Goal: Task Accomplishment & Management: Manage account settings

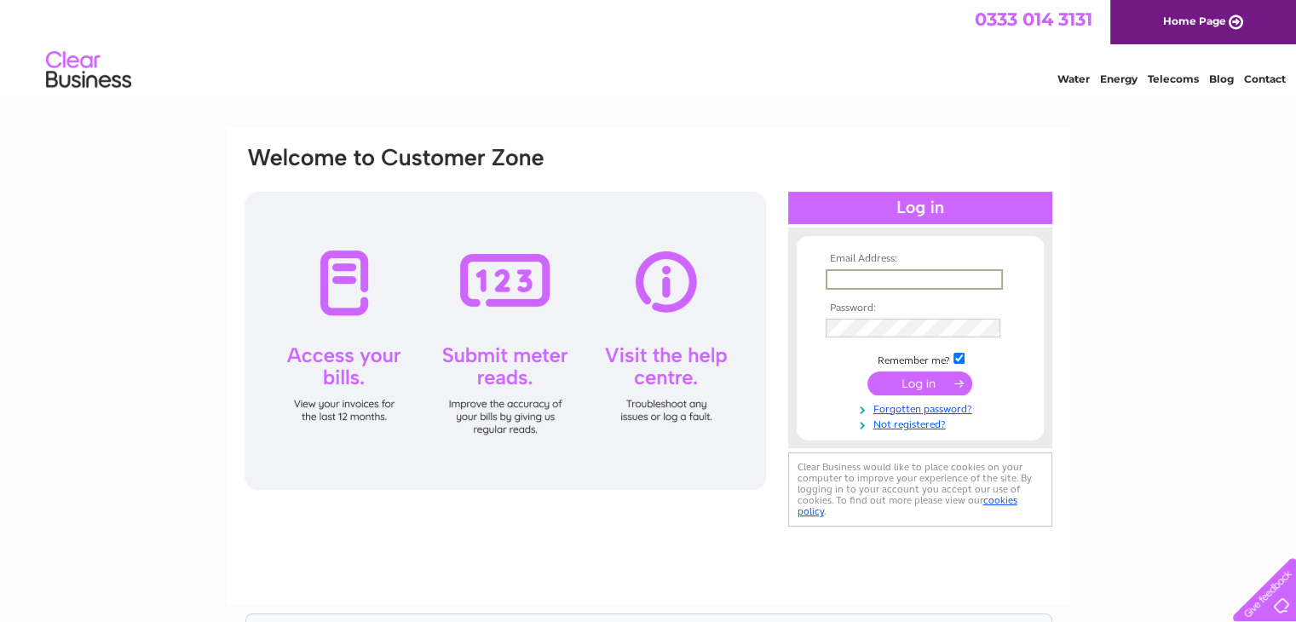
click at [905, 280] on input "text" at bounding box center [914, 279] width 177 height 20
type input "malcolm.cheese@sky.com"
click at [903, 379] on input "submit" at bounding box center [919, 382] width 105 height 24
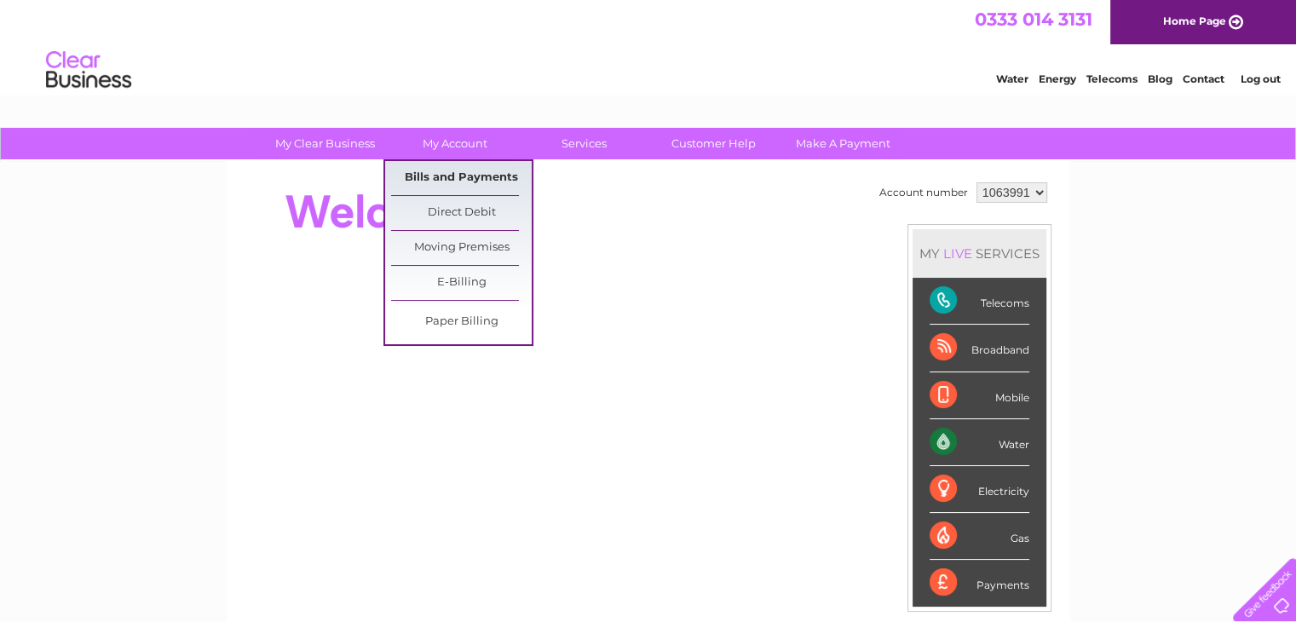
click at [452, 175] on link "Bills and Payments" at bounding box center [461, 178] width 141 height 34
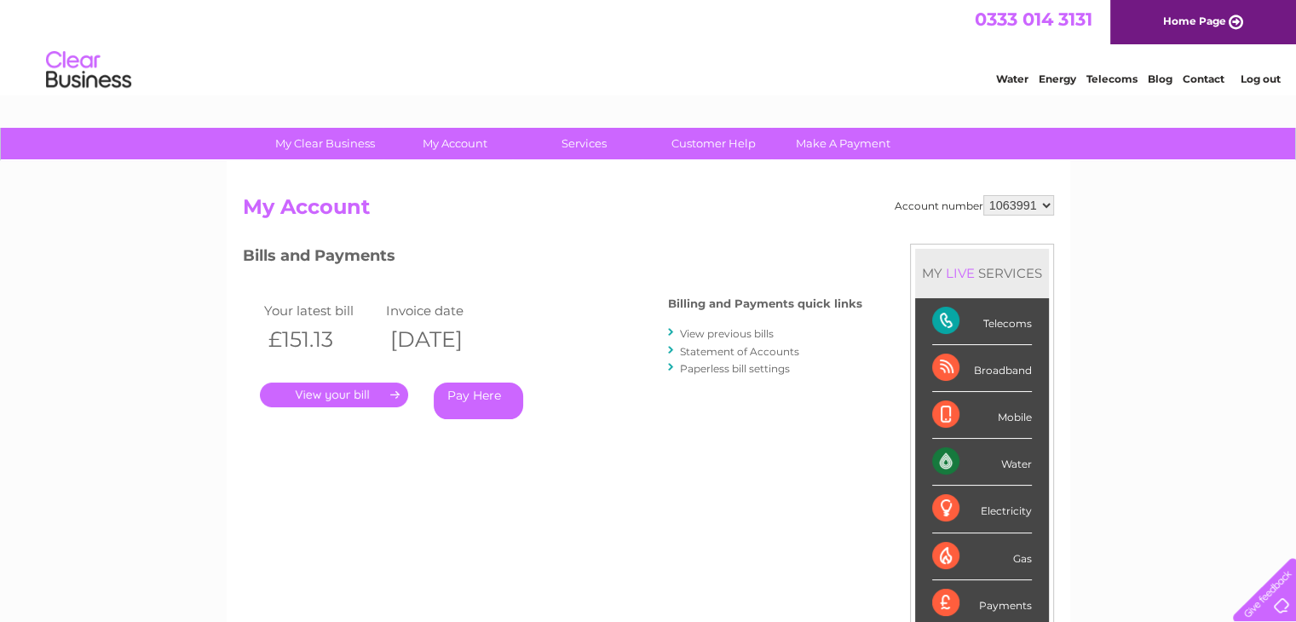
click at [328, 394] on link "." at bounding box center [334, 395] width 148 height 25
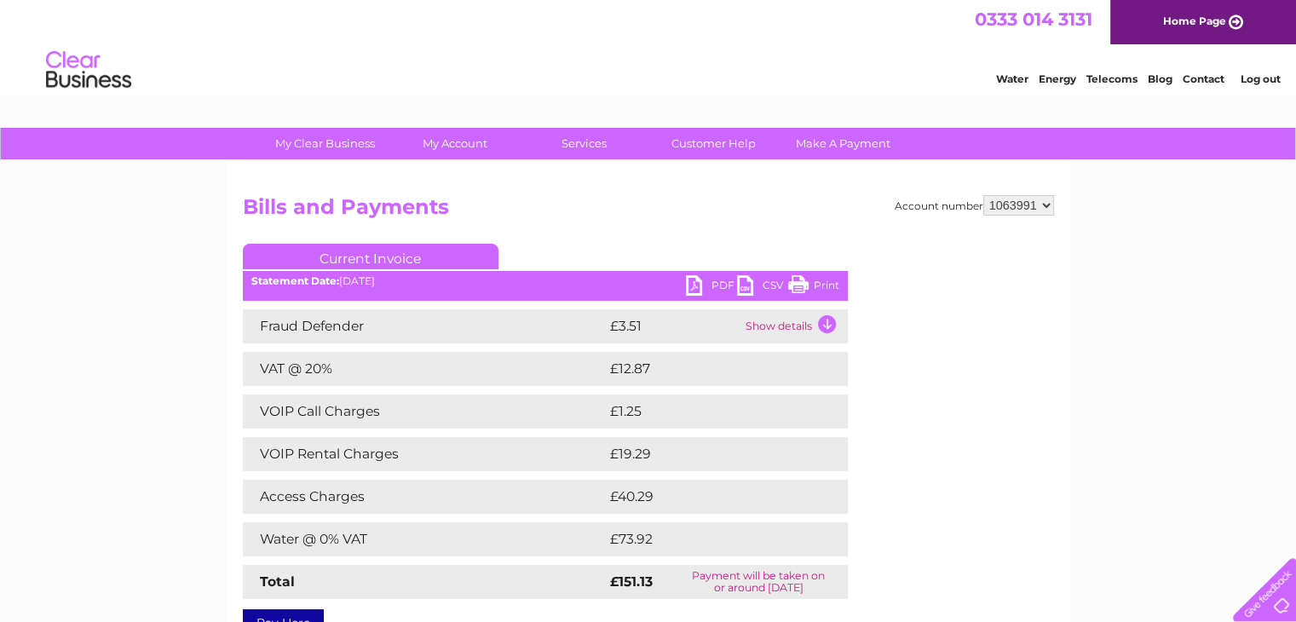
click at [827, 324] on td "Show details" at bounding box center [794, 326] width 107 height 34
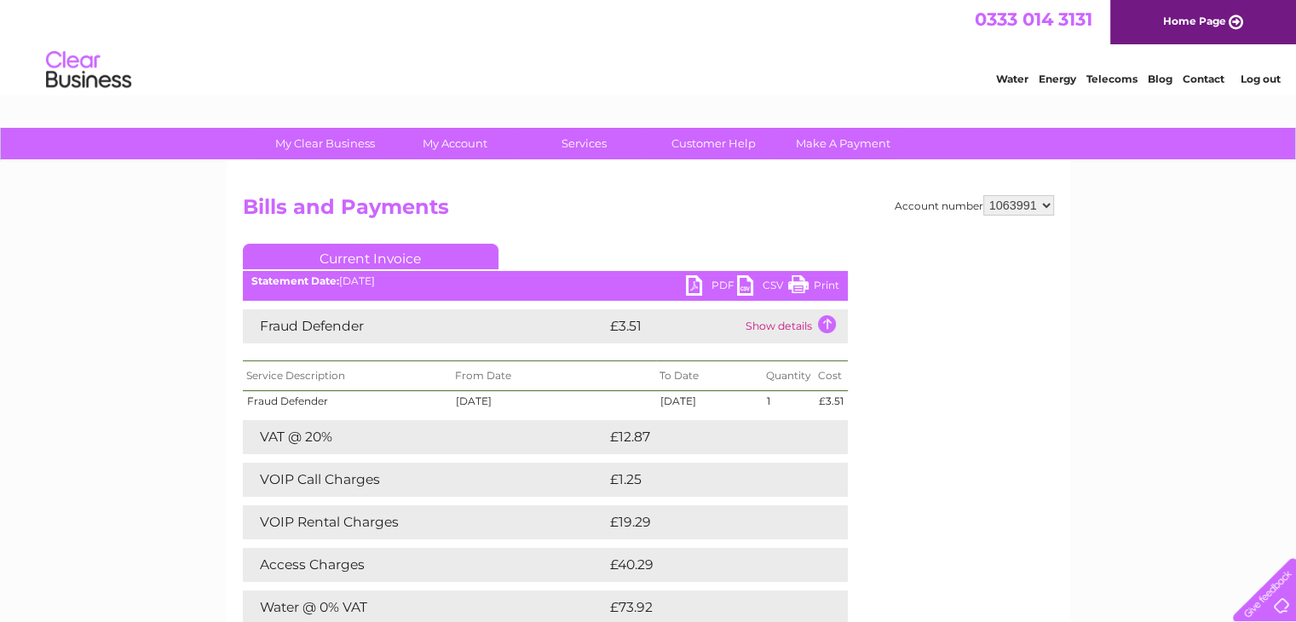
click at [827, 324] on td "Show details" at bounding box center [794, 326] width 107 height 34
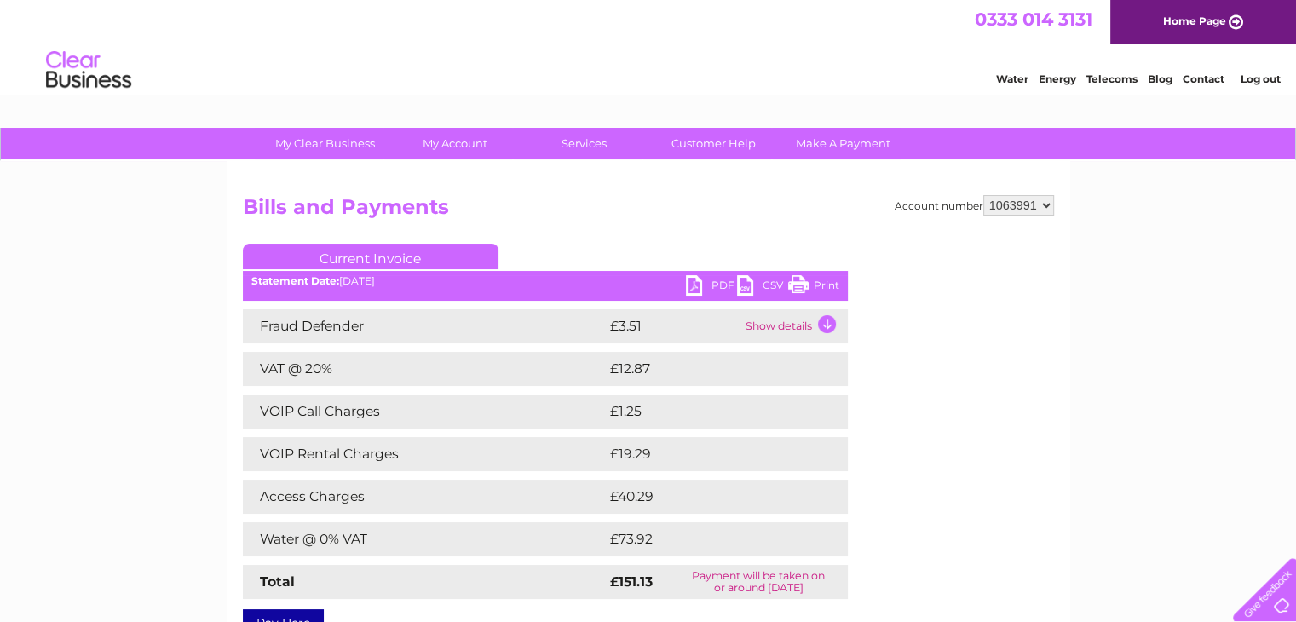
click at [1270, 79] on link "Log out" at bounding box center [1260, 78] width 40 height 13
